Goal: Task Accomplishment & Management: Complete application form

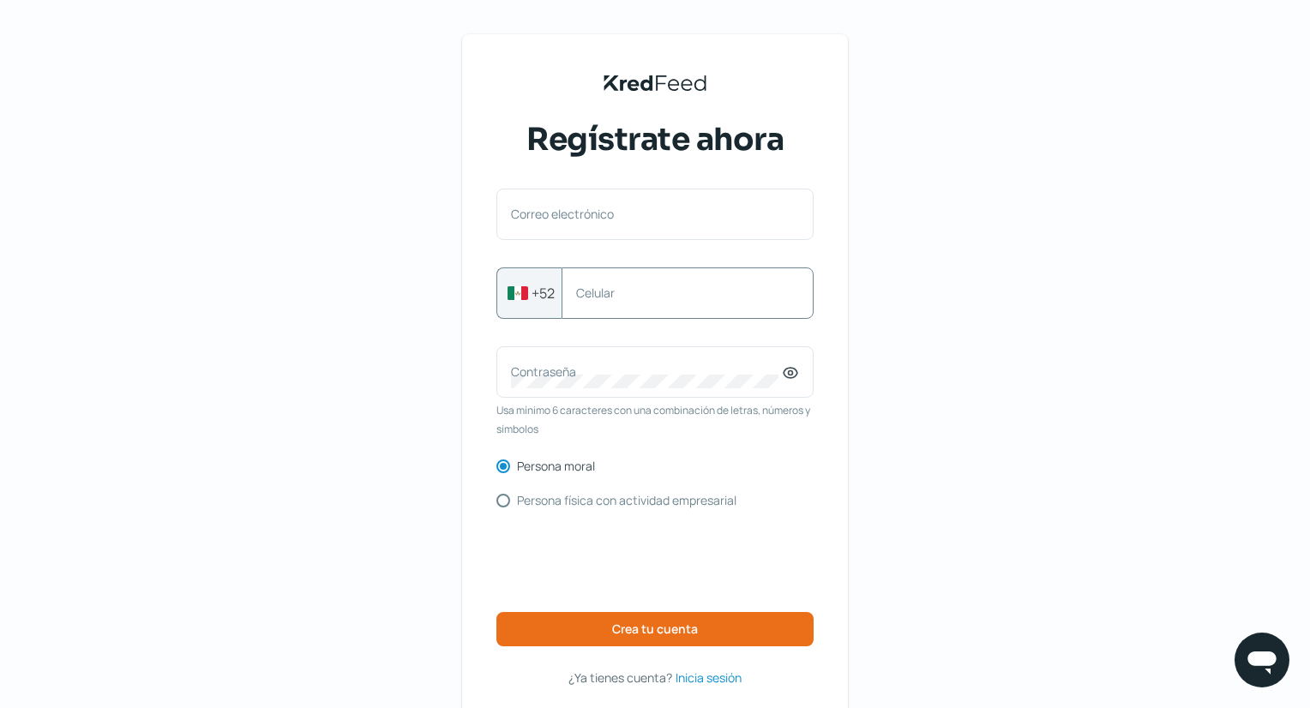
click at [702, 292] on label "Celular" at bounding box center [679, 293] width 206 height 16
click at [702, 292] on input "Celular" at bounding box center [687, 293] width 223 height 15
type input "525523310915"
click at [920, 315] on div "KredFeed's Black Logo Regístrate ahora Correo electrónico [PHONE_NUMBER] Celula…" at bounding box center [655, 394] width 1310 height 788
click at [706, 398] on div "Contraseña" at bounding box center [655, 371] width 317 height 51
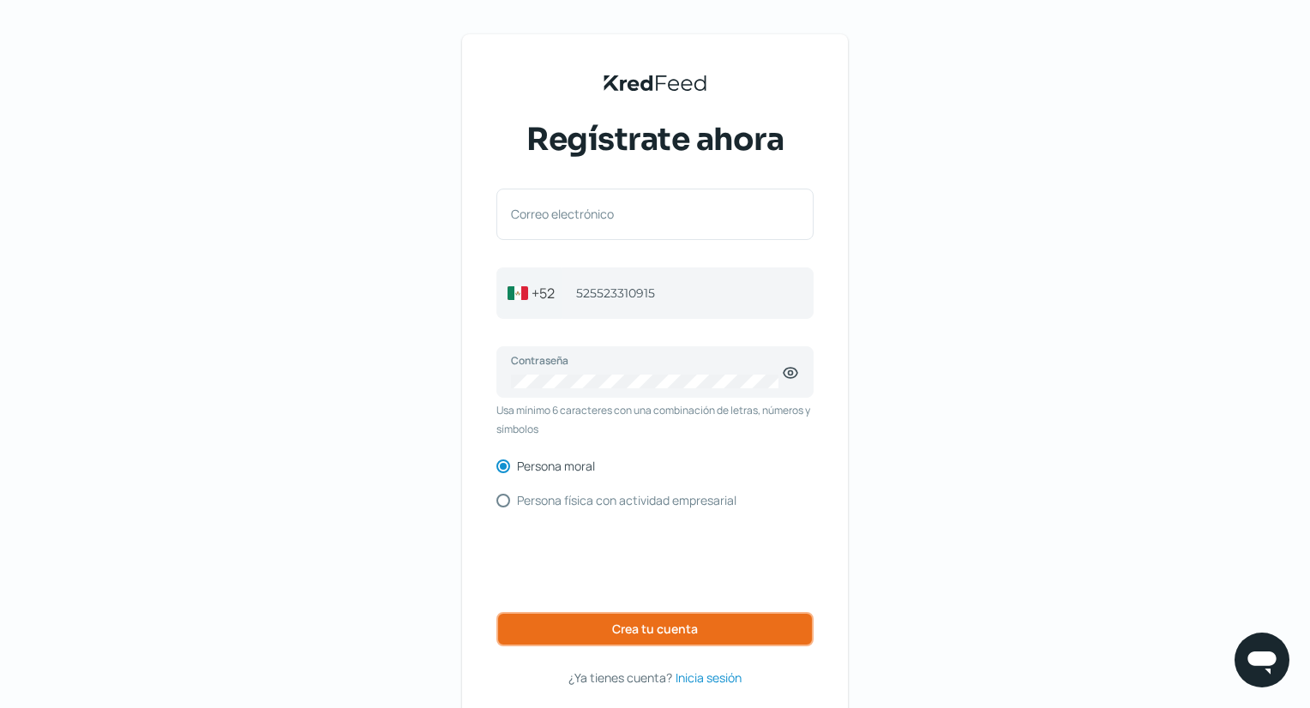
click at [588, 629] on button "Crea tu cuenta" at bounding box center [655, 629] width 317 height 34
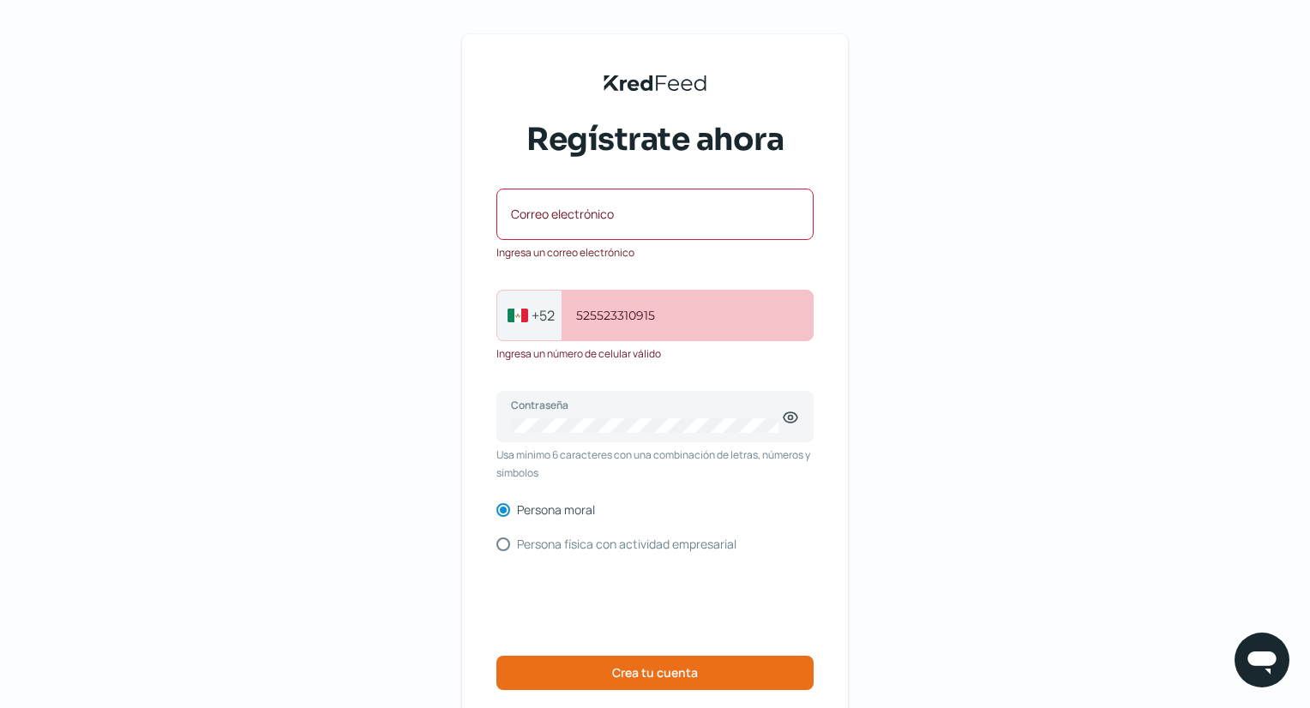
click at [738, 208] on label "Correo electrónico" at bounding box center [646, 214] width 271 height 16
click at [738, 215] on input "Correo electrónico" at bounding box center [655, 222] width 288 height 15
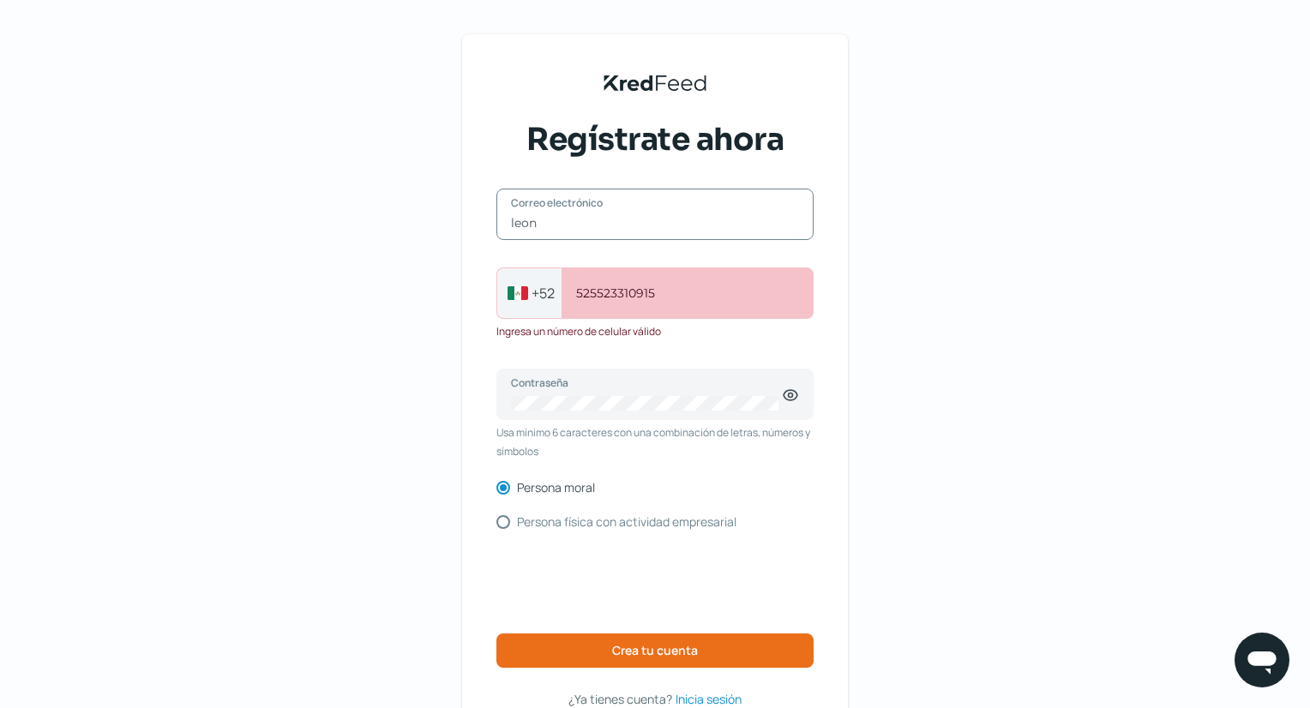
type input "[EMAIL_ADDRESS][PERSON_NAME][DOMAIN_NAME]"
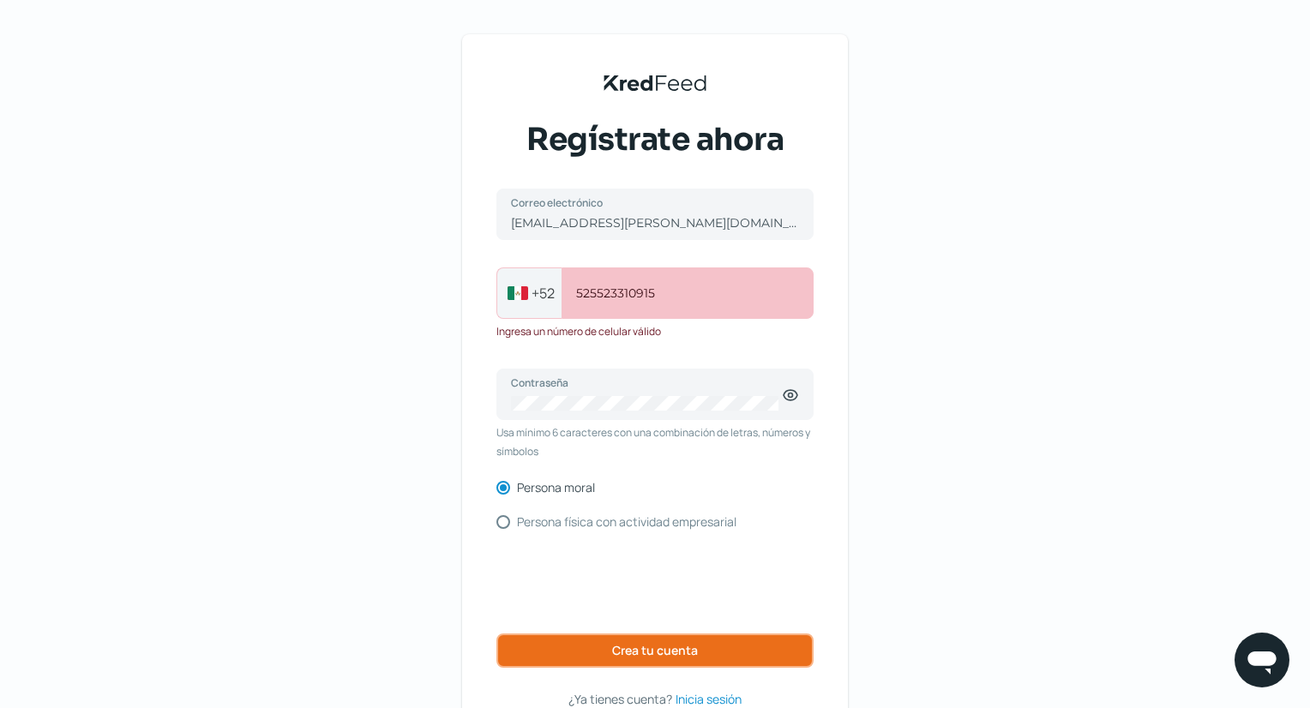
click at [605, 654] on button "Crea tu cuenta" at bounding box center [655, 651] width 317 height 34
click at [653, 652] on span "Crea tu cuenta" at bounding box center [655, 651] width 86 height 12
click at [795, 395] on icon at bounding box center [790, 395] width 17 height 17
click at [828, 502] on div "KredFeed's Black Logo Regístrate ahora [EMAIL_ADDRESS][PERSON_NAME][DOMAIN_NAME…" at bounding box center [655, 389] width 386 height 710
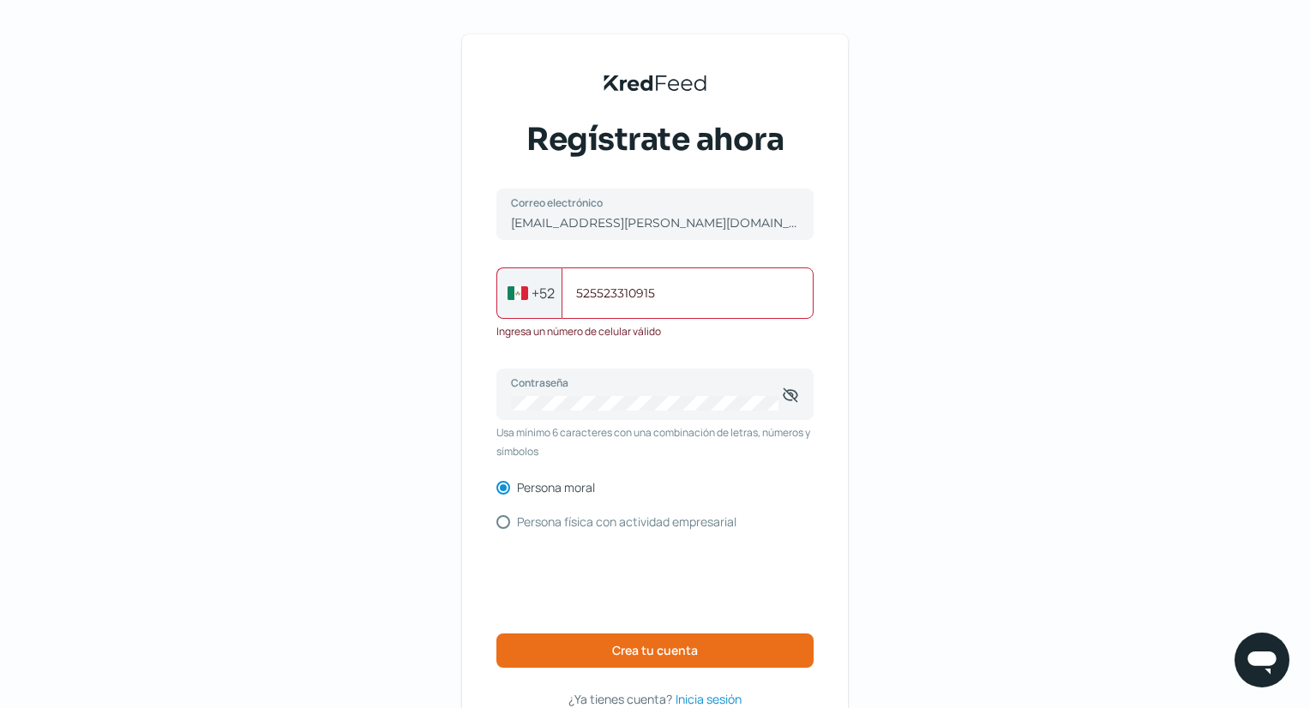
click at [678, 292] on input "525523310915" at bounding box center [687, 293] width 223 height 15
click at [593, 287] on input "525523310915" at bounding box center [687, 293] width 223 height 15
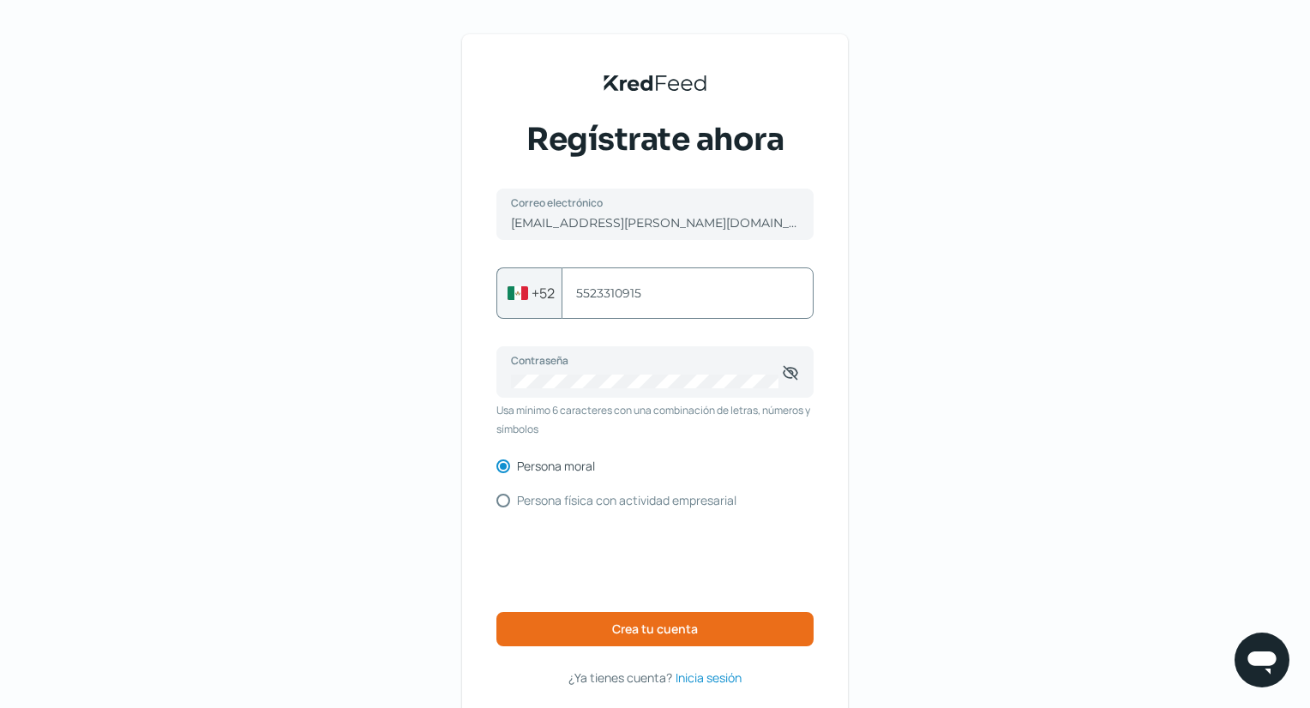
type input "5523310915"
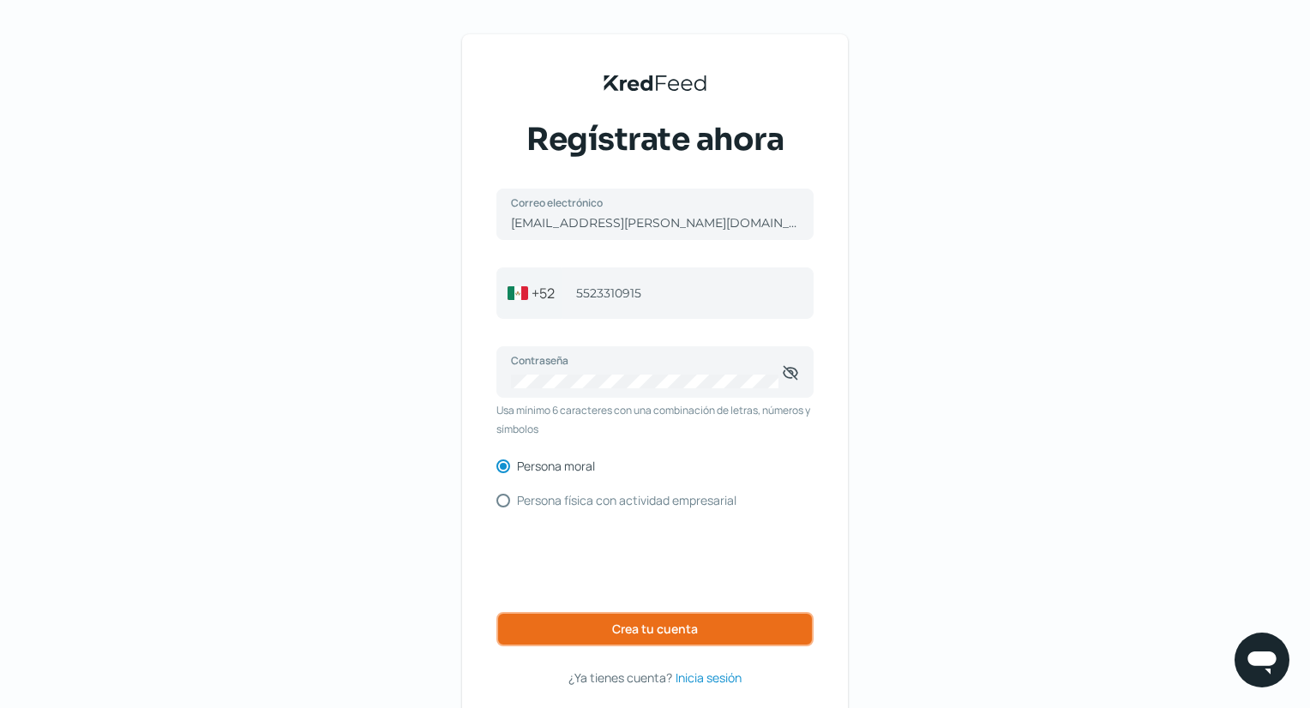
click at [604, 623] on button "Crea tu cuenta" at bounding box center [655, 629] width 317 height 34
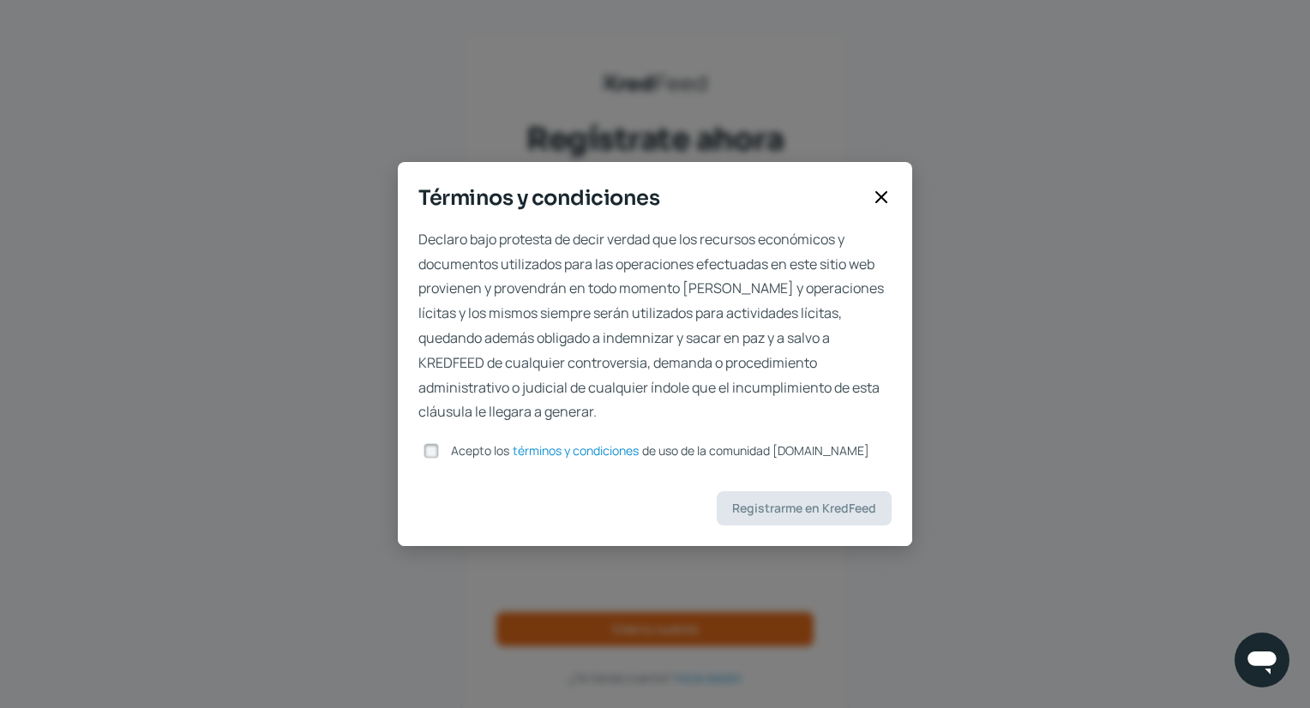
click at [430, 449] on input "Acepto los términos y condiciones de uso de la comunidad [DOMAIN_NAME]" at bounding box center [431, 450] width 15 height 15
checkbox input "true"
click at [778, 515] on span "Registrarme en KredFeed" at bounding box center [804, 509] width 144 height 12
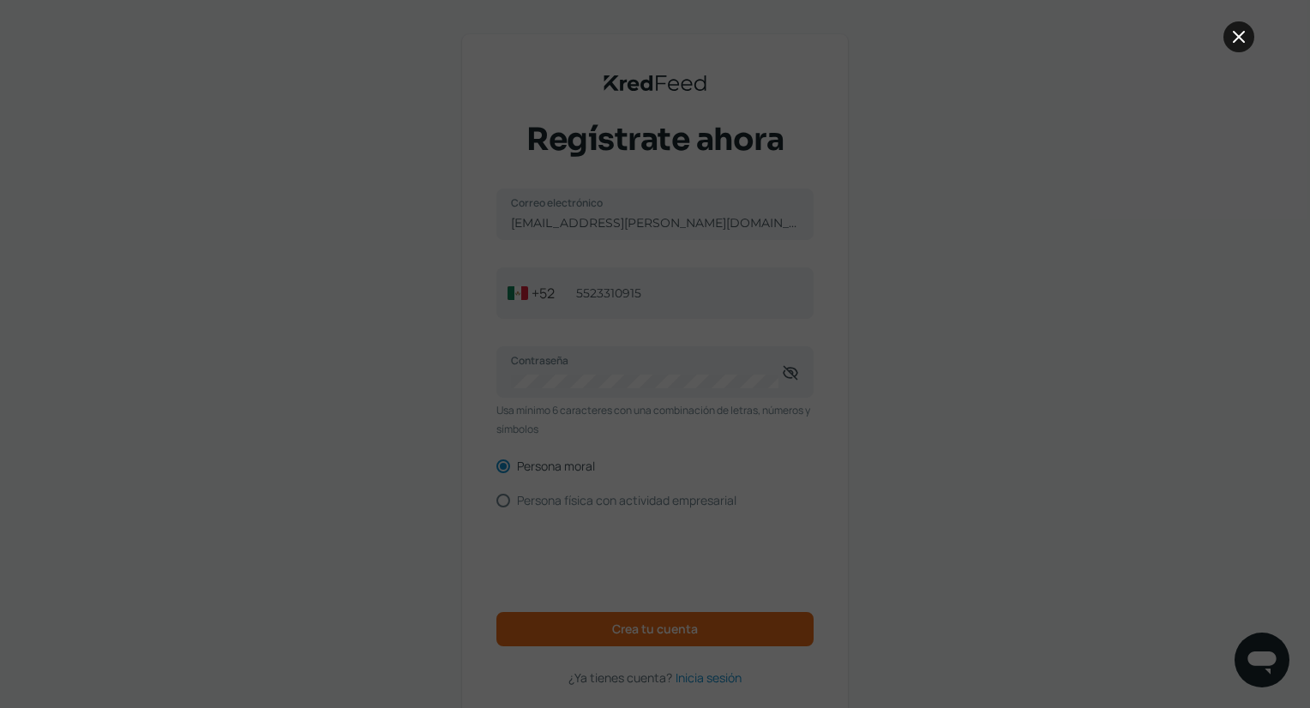
click at [1235, 34] on icon at bounding box center [1239, 37] width 10 height 10
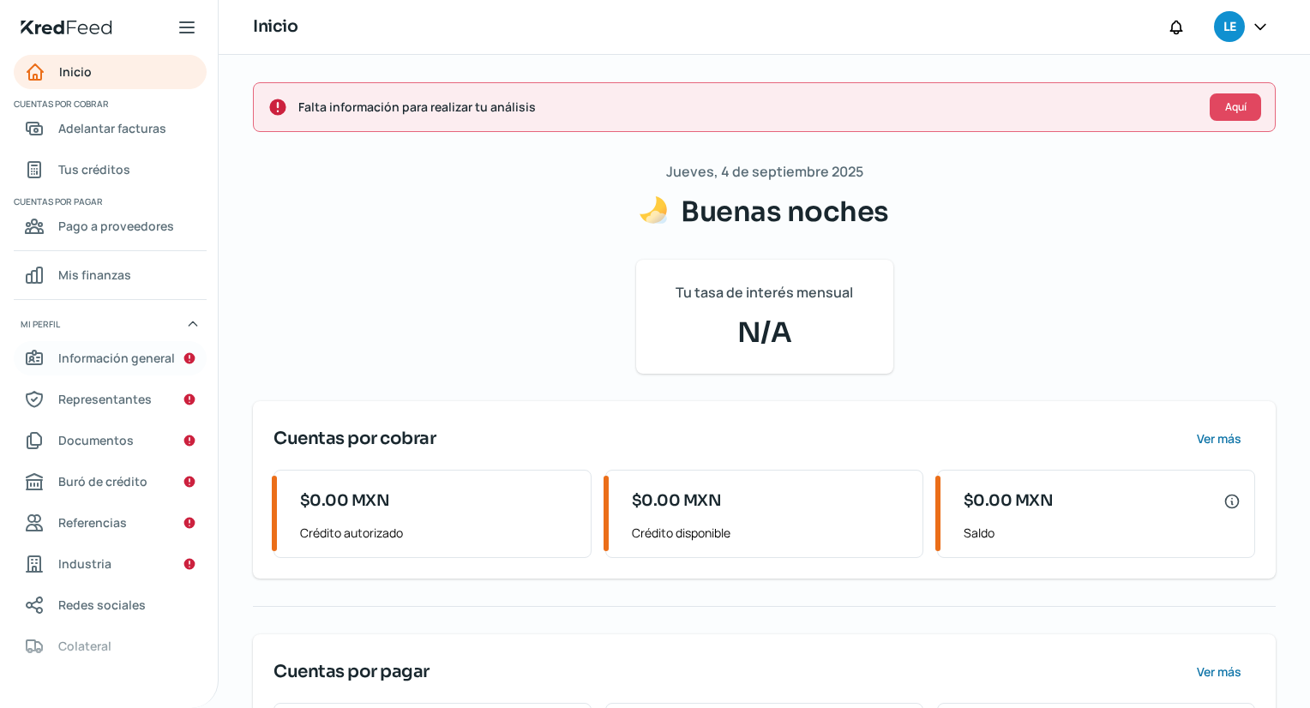
click at [111, 359] on span "Información general" at bounding box center [116, 357] width 117 height 21
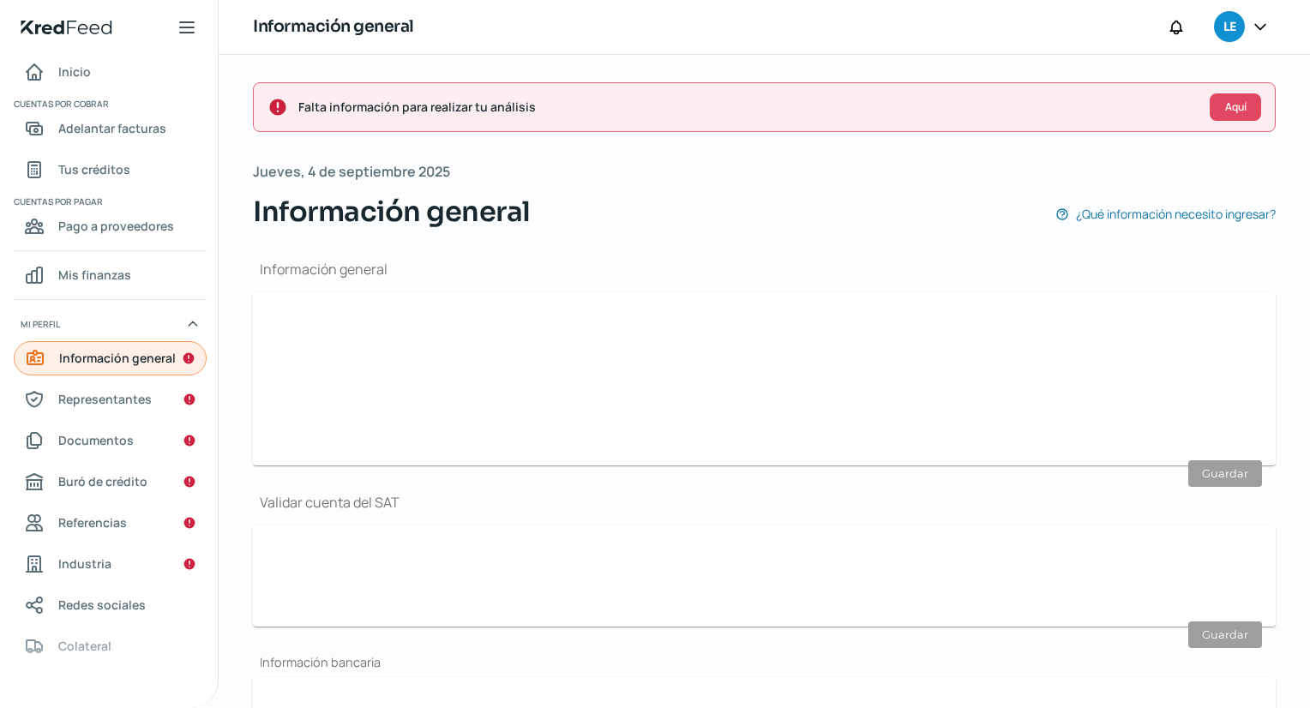
type input "[EMAIL_ADDRESS][PERSON_NAME][DOMAIN_NAME]"
type input "55 - 2331 - 0915"
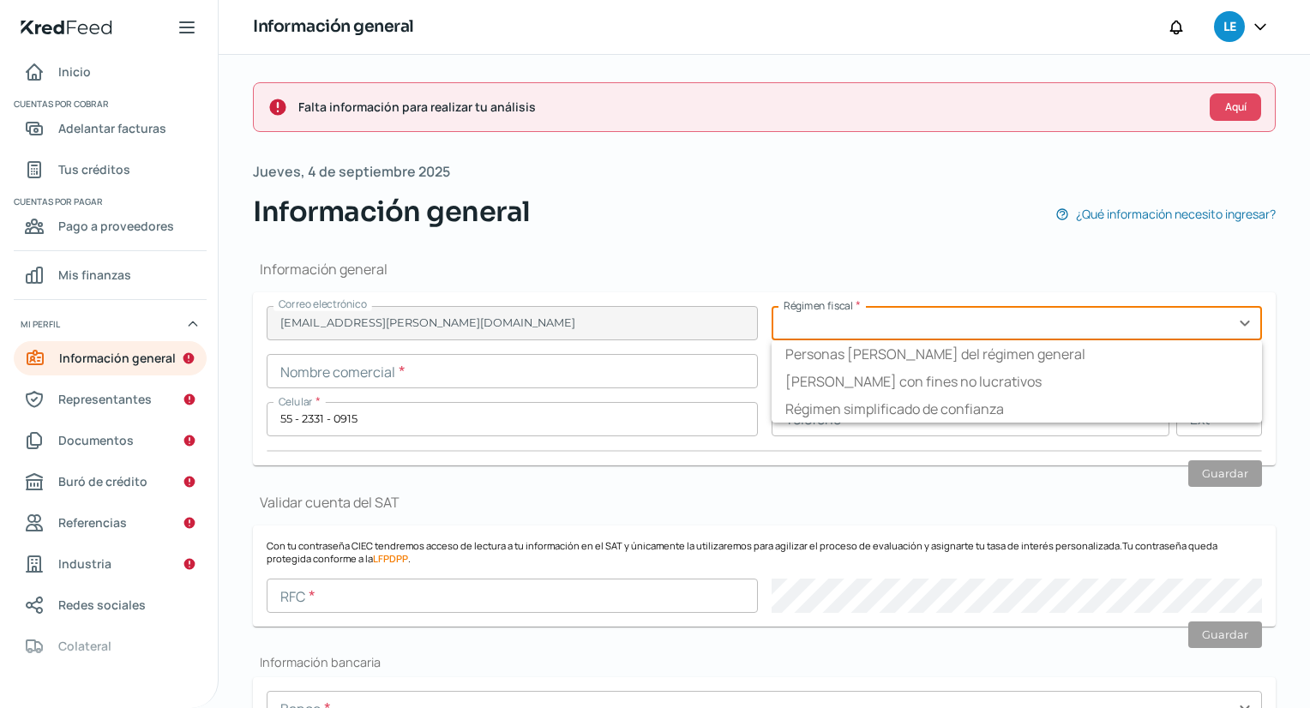
click at [923, 334] on input "text" at bounding box center [1017, 323] width 491 height 34
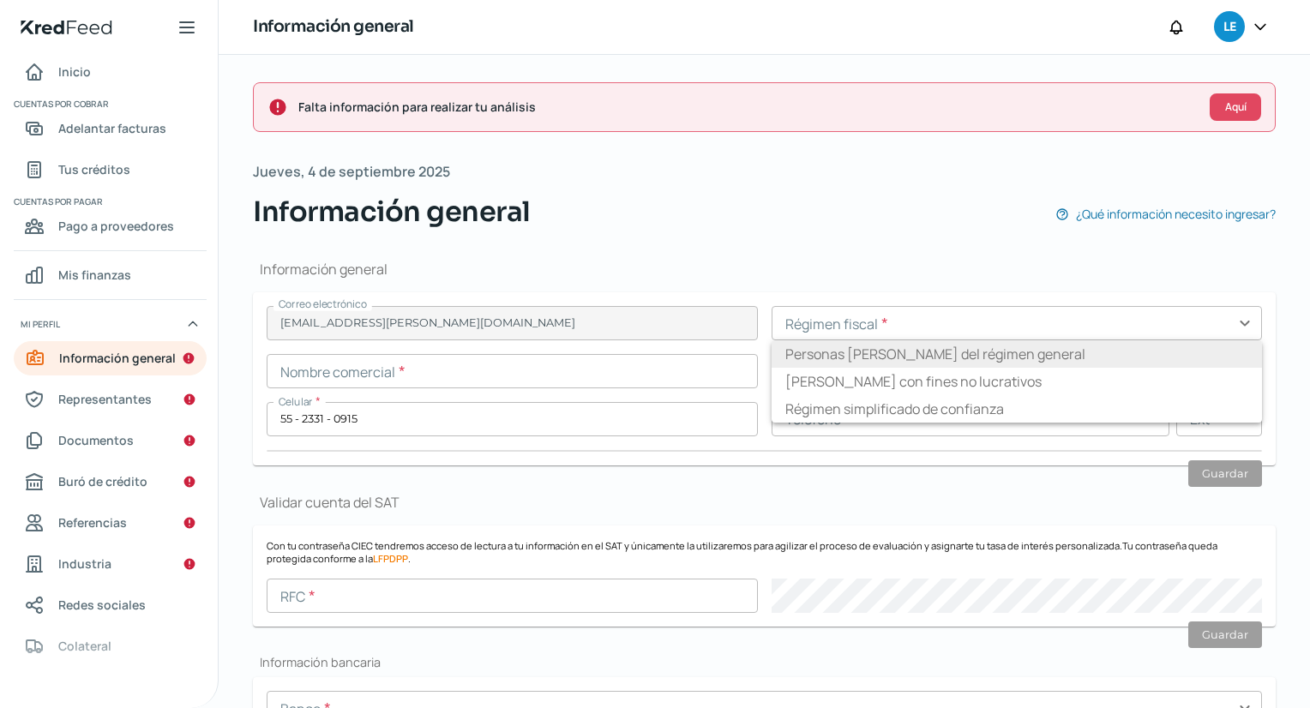
click at [929, 352] on li "Personas [PERSON_NAME] del régimen general" at bounding box center [1017, 353] width 491 height 27
type input "Personas [PERSON_NAME] del régimen general"
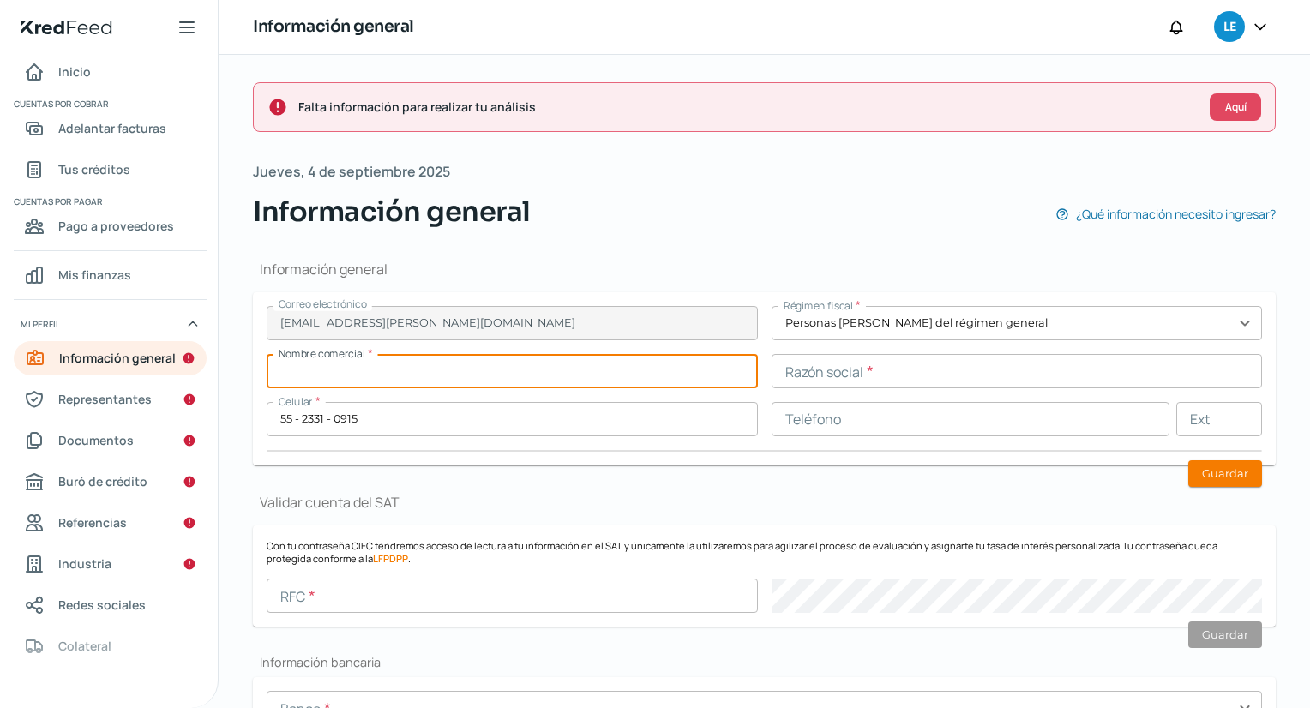
click at [539, 369] on input "text" at bounding box center [512, 371] width 491 height 34
type input "MAKORA"
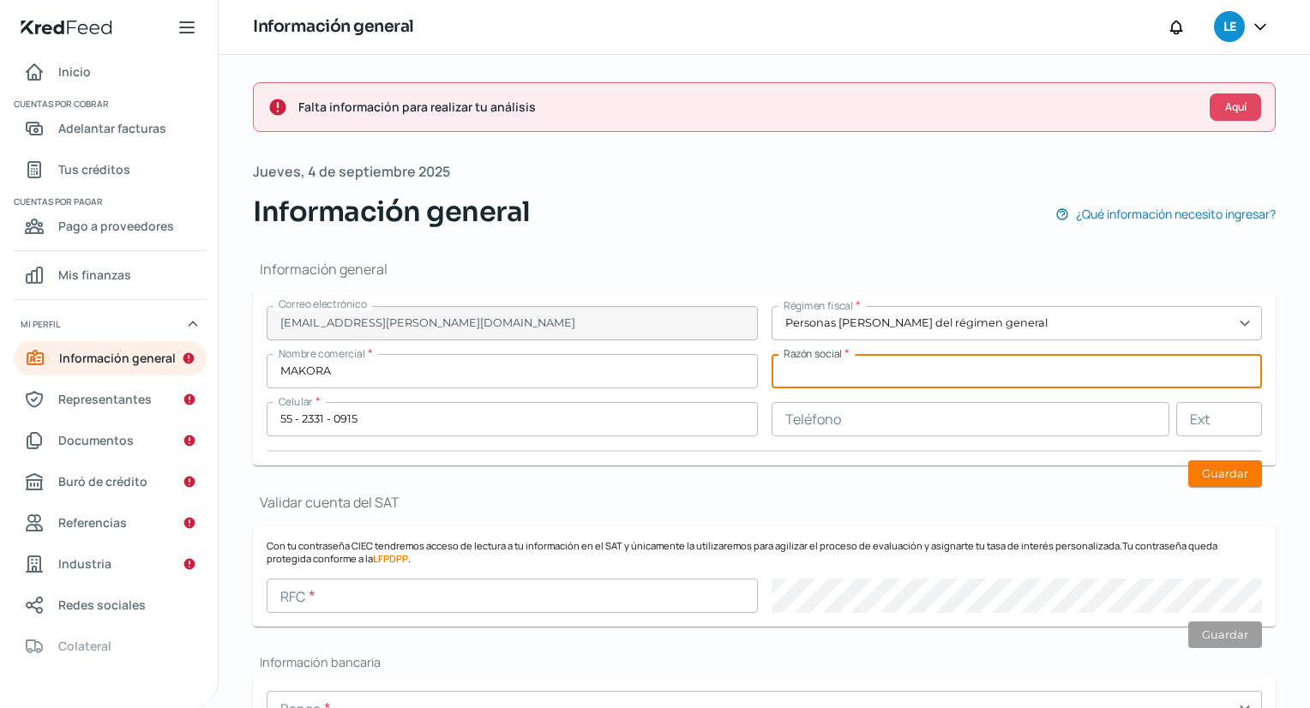
click at [858, 360] on input "text" at bounding box center [1017, 371] width 491 height 34
type input "MAREST SOLUTIOS GROUP"
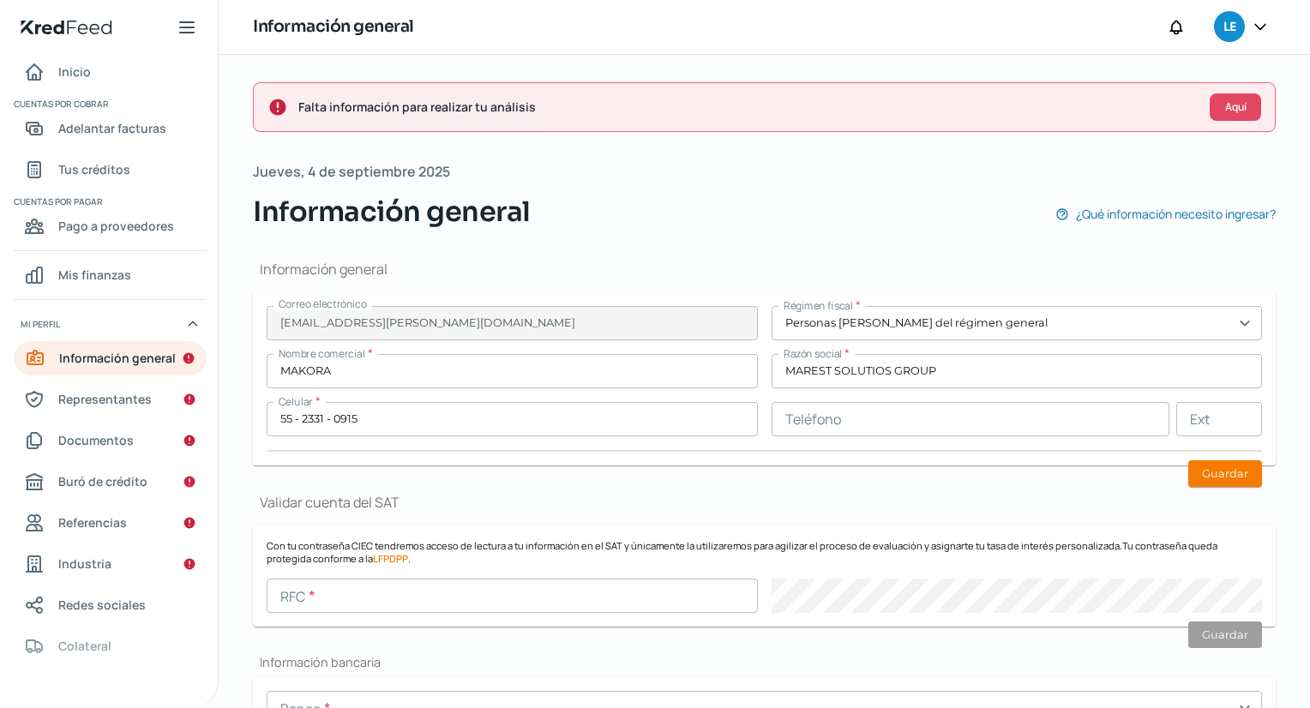
click at [1260, 29] on icon at bounding box center [1260, 26] width 17 height 17
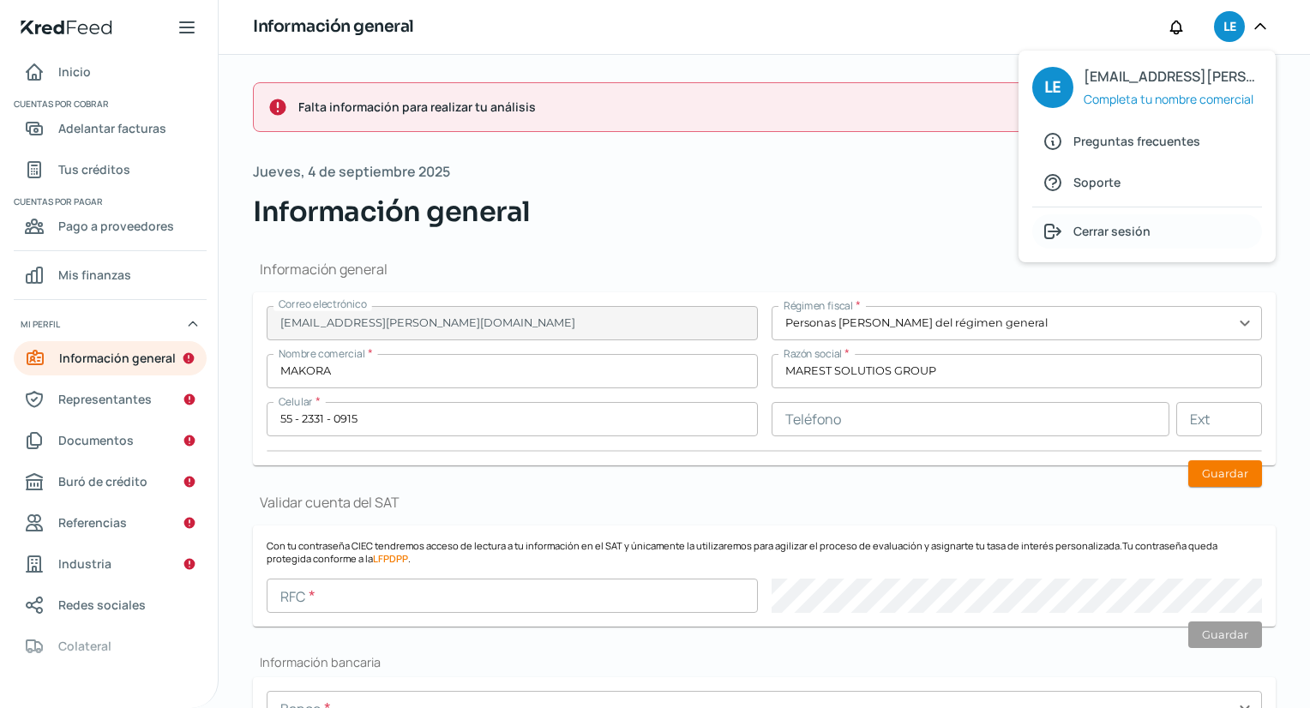
click at [1130, 238] on span "Cerrar sesión" at bounding box center [1112, 230] width 77 height 21
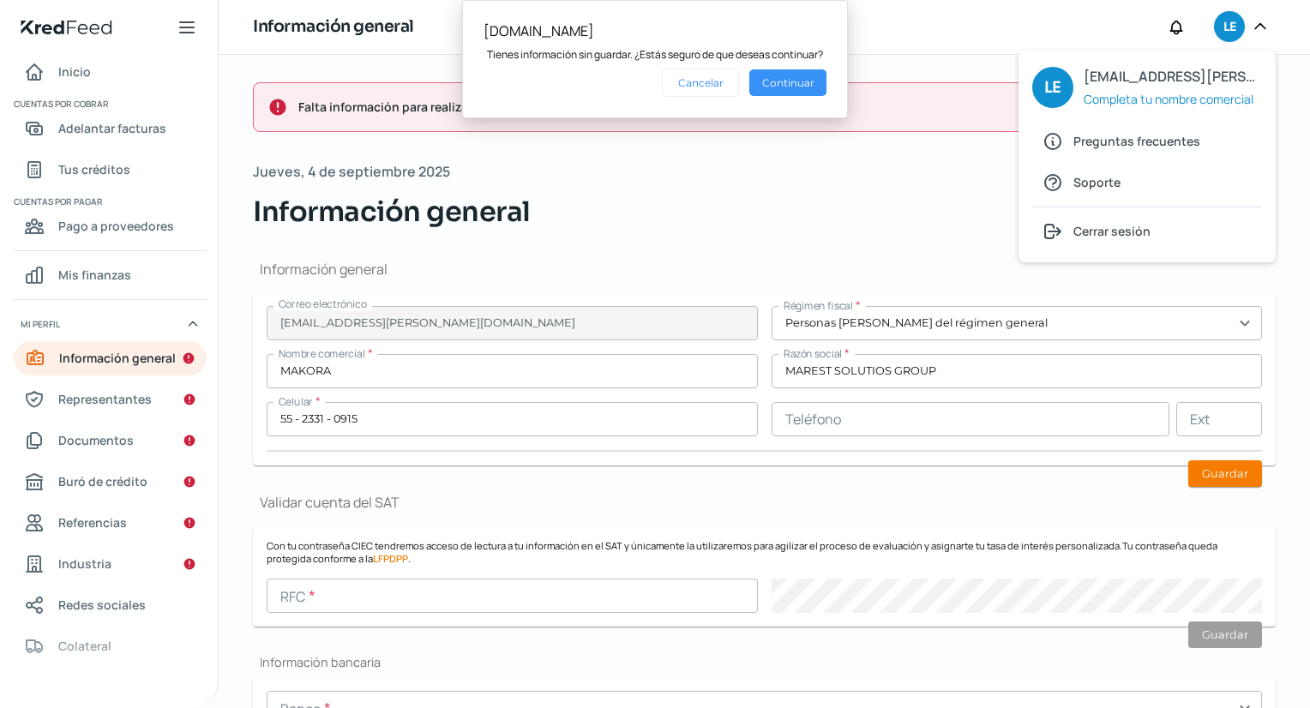
click at [792, 93] on button "Continuar" at bounding box center [788, 82] width 77 height 27
